Goal: Task Accomplishment & Management: Use online tool/utility

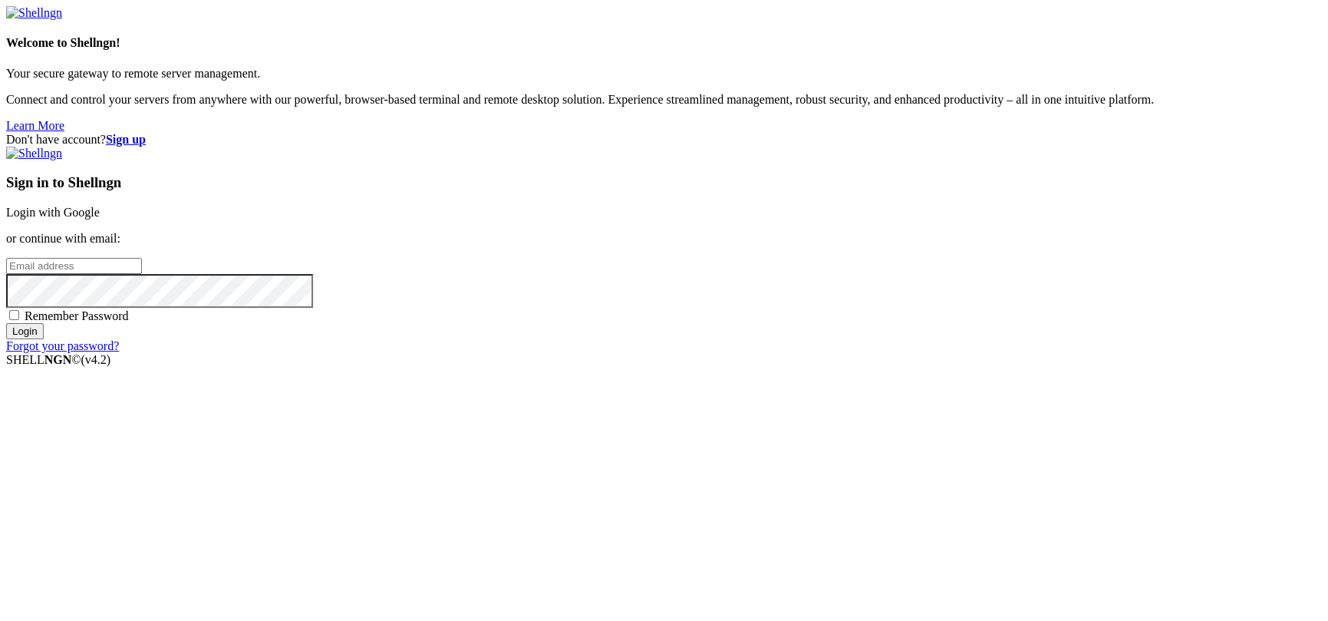
type input "[PERSON_NAME][EMAIL_ADDRESS][DOMAIN_NAME]"
click at [44, 339] on input "Login" at bounding box center [25, 331] width 38 height 16
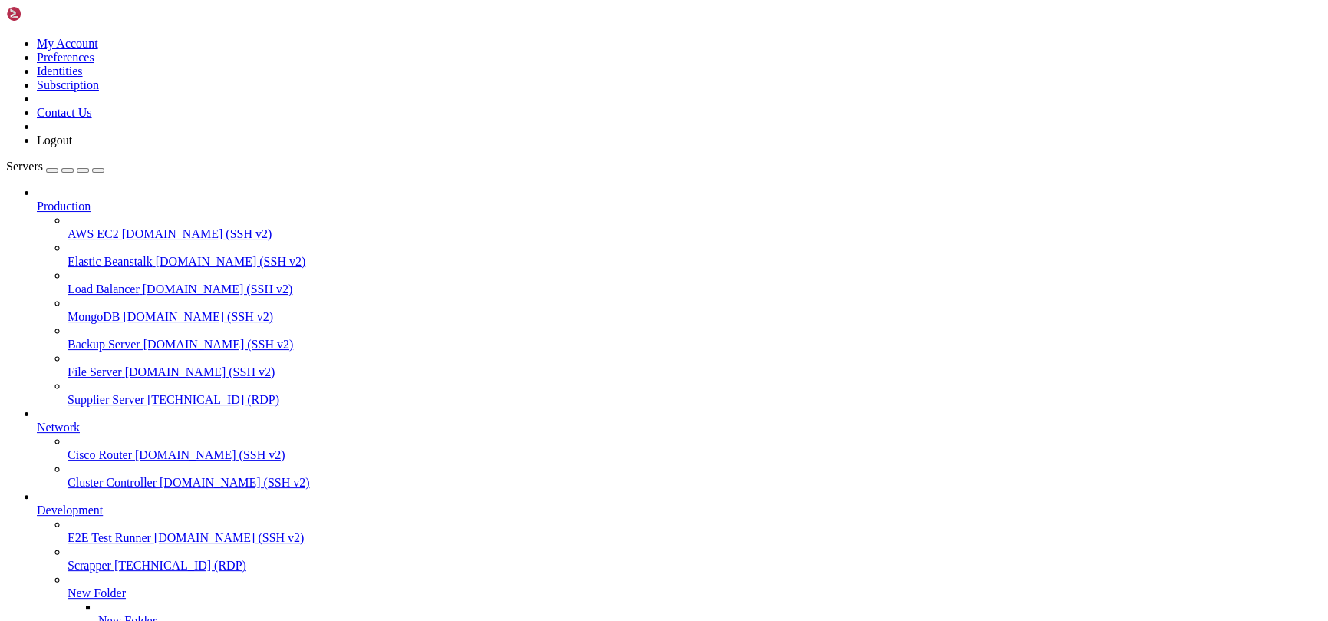
click at [77, 393] on link "Supplier Server [TECHNICAL_ID] (RDP)" at bounding box center [695, 400] width 1254 height 14
drag, startPoint x: 439, startPoint y: 853, endPoint x: 101, endPoint y: 872, distance: 338.1
drag, startPoint x: 162, startPoint y: 862, endPoint x: 36, endPoint y: 848, distance: 126.7
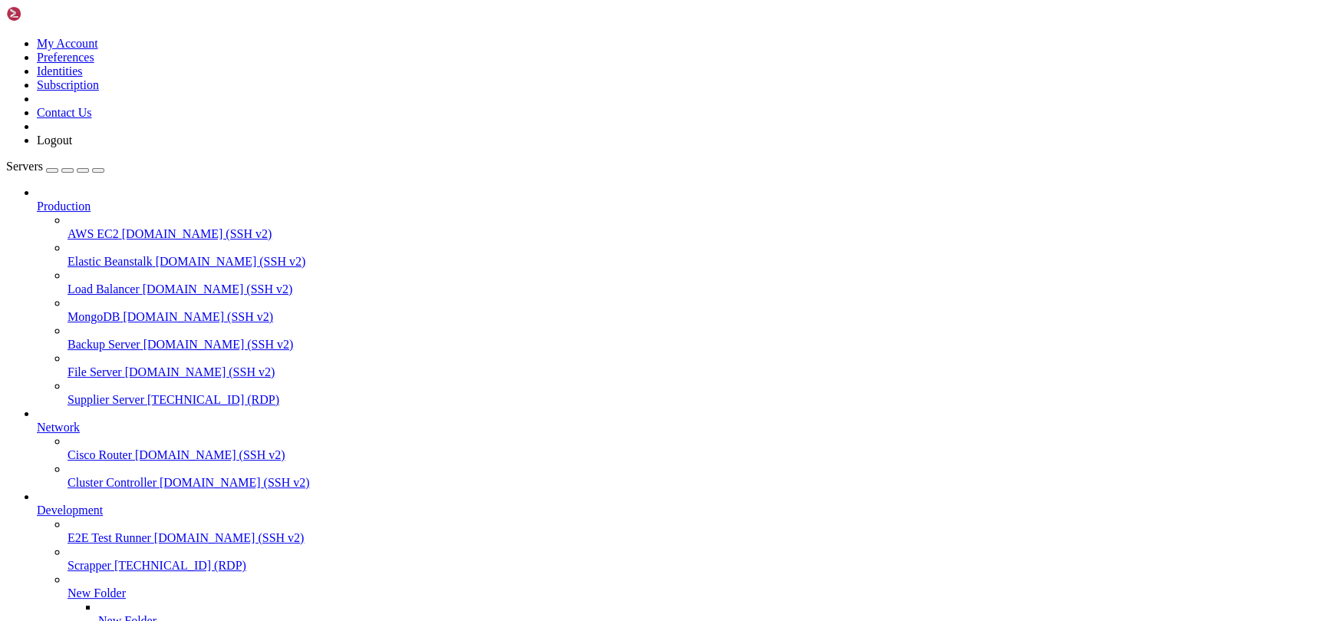
drag, startPoint x: 199, startPoint y: 858, endPoint x: 70, endPoint y: 851, distance: 129.9
